Goal: Entertainment & Leisure: Consume media (video, audio)

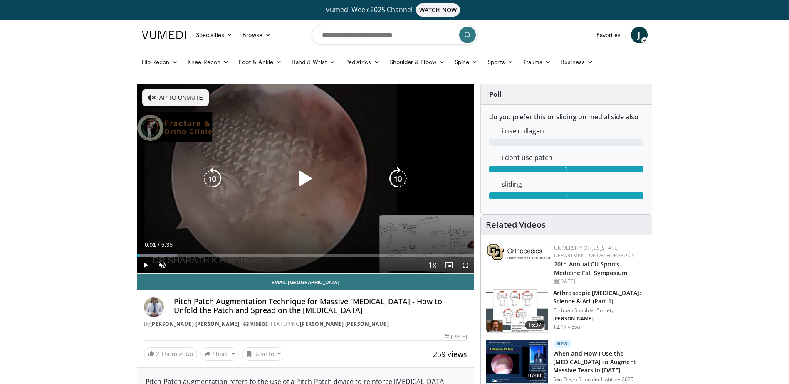
click at [315, 180] on icon "Video Player" at bounding box center [304, 178] width 23 height 23
click at [308, 186] on icon "Video Player" at bounding box center [304, 178] width 23 height 23
drag, startPoint x: 269, startPoint y: 192, endPoint x: 273, endPoint y: 191, distance: 4.9
click at [269, 192] on div "10 seconds Tap to unmute" at bounding box center [305, 178] width 337 height 189
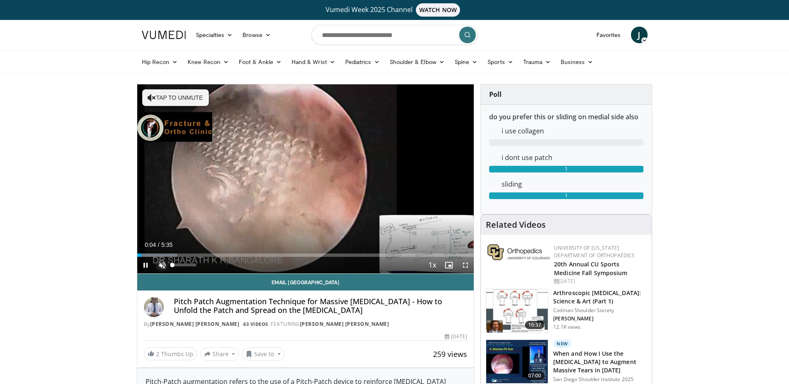
click at [163, 265] on span "Video Player" at bounding box center [162, 265] width 17 height 17
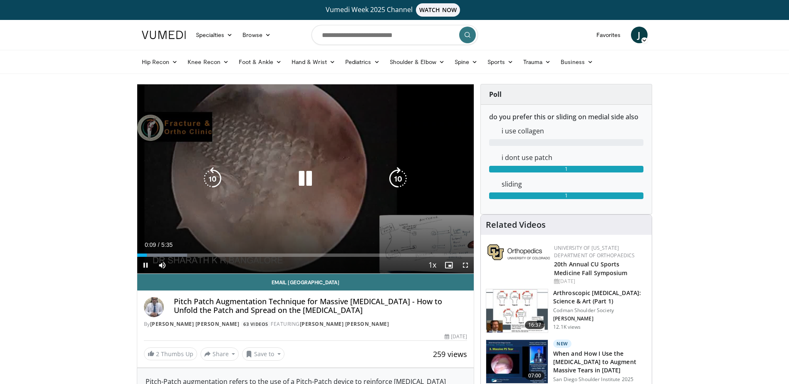
click at [310, 180] on icon "Video Player" at bounding box center [304, 178] width 23 height 23
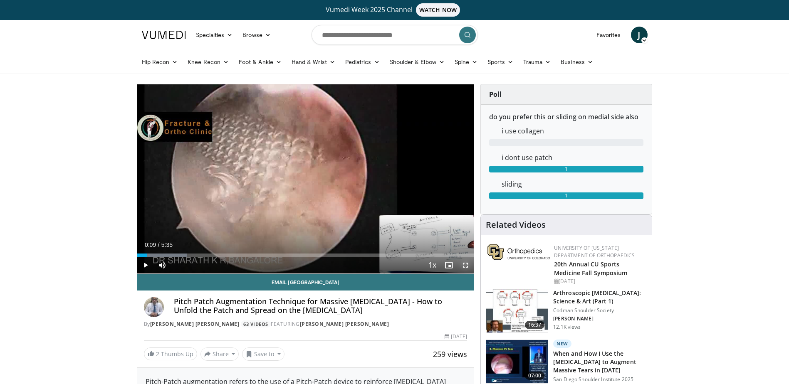
click at [465, 262] on span "Video Player" at bounding box center [465, 265] width 17 height 17
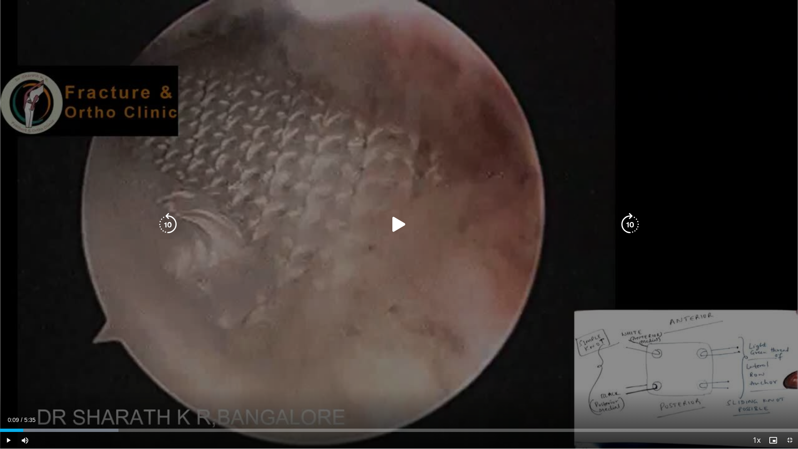
drag, startPoint x: 432, startPoint y: 195, endPoint x: 410, endPoint y: 225, distance: 37.2
click at [428, 203] on div "10 seconds Tap to unmute" at bounding box center [399, 224] width 798 height 449
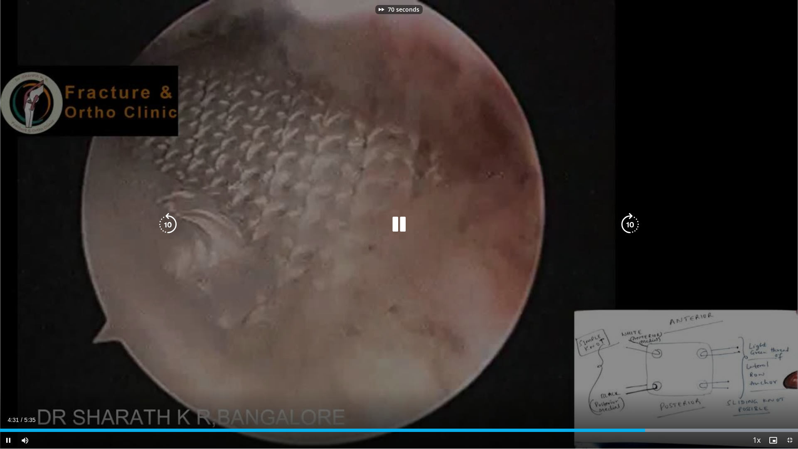
click at [447, 185] on div "70 seconds Tap to unmute" at bounding box center [399, 224] width 798 height 449
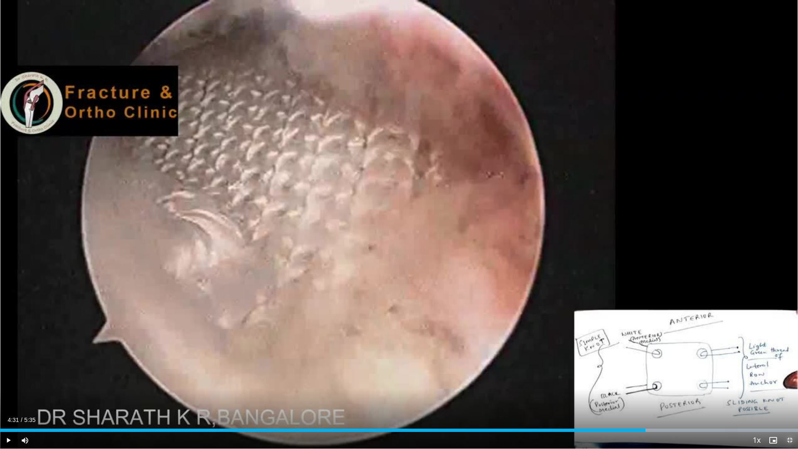
click at [786, 384] on span "Video Player" at bounding box center [789, 440] width 17 height 17
